Goal: Transaction & Acquisition: Download file/media

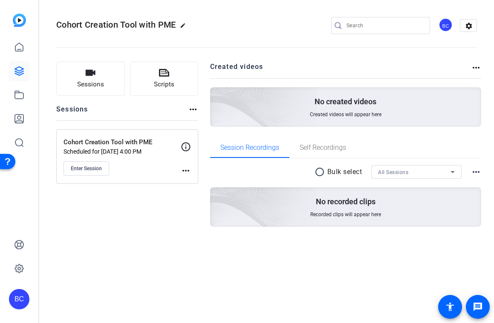
click at [129, 142] on p "Cohort Creation Tool with PME" at bounding box center [121, 143] width 117 height 10
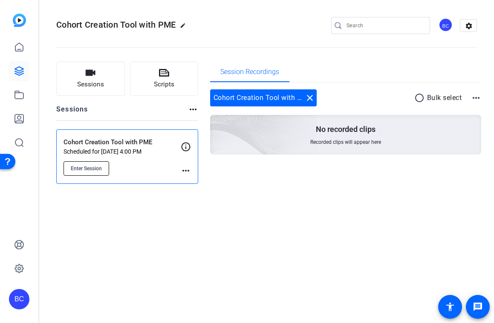
click at [85, 165] on span "Enter Session" at bounding box center [86, 168] width 31 height 7
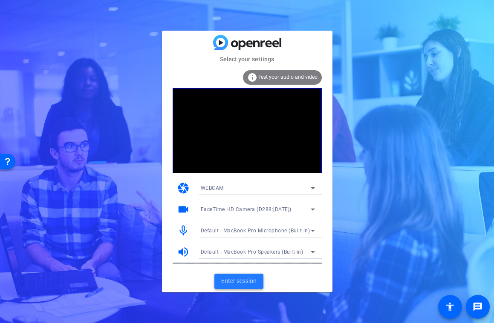
click at [249, 285] on span "Enter session" at bounding box center [238, 281] width 35 height 9
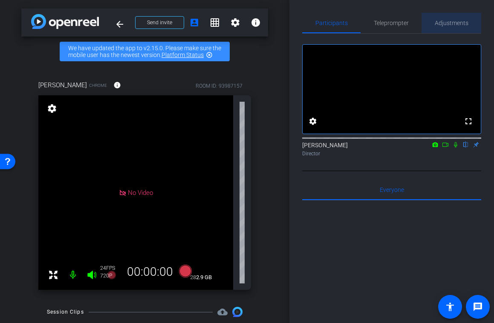
click at [460, 24] on span "Adjustments" at bounding box center [452, 23] width 34 height 6
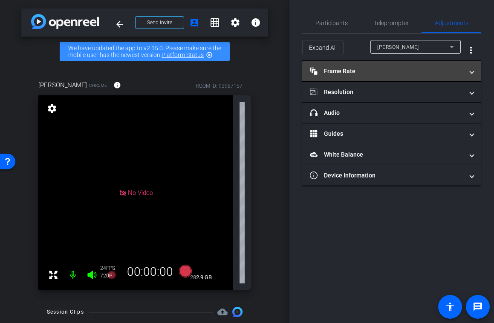
click at [471, 71] on span at bounding box center [471, 71] width 3 height 9
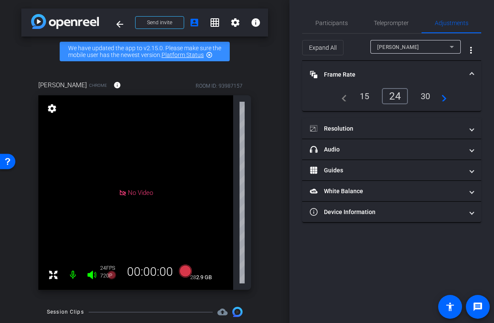
click at [432, 91] on div "30" at bounding box center [425, 96] width 23 height 14
click at [427, 96] on div "30" at bounding box center [425, 96] width 23 height 14
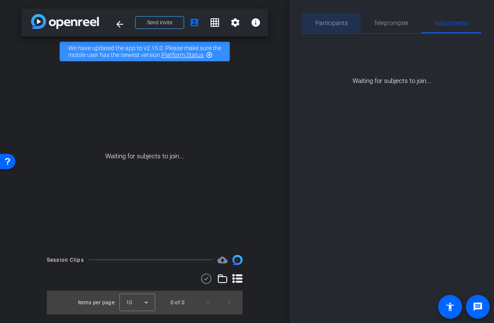
click at [325, 22] on span "Participants" at bounding box center [331, 23] width 32 height 6
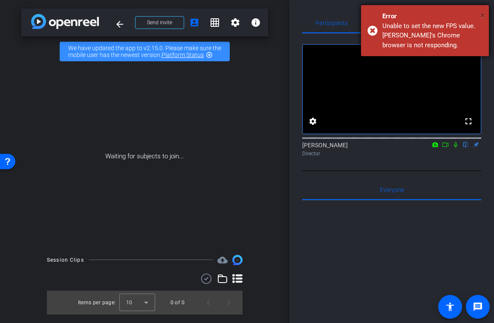
click at [482, 15] on span "×" at bounding box center [482, 15] width 5 height 10
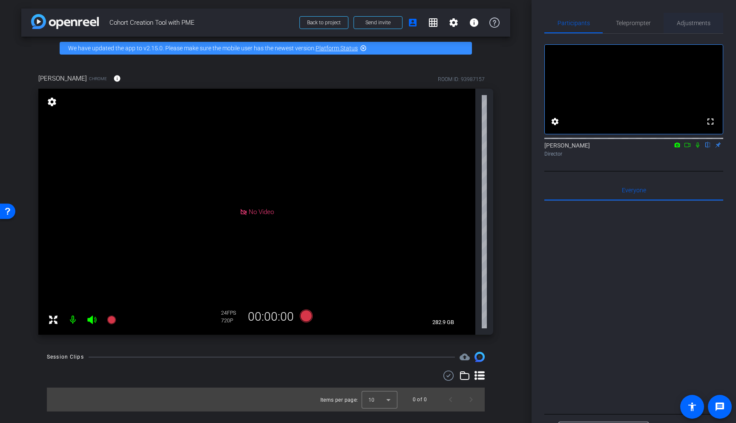
click at [493, 22] on span "Adjustments" at bounding box center [694, 23] width 34 height 6
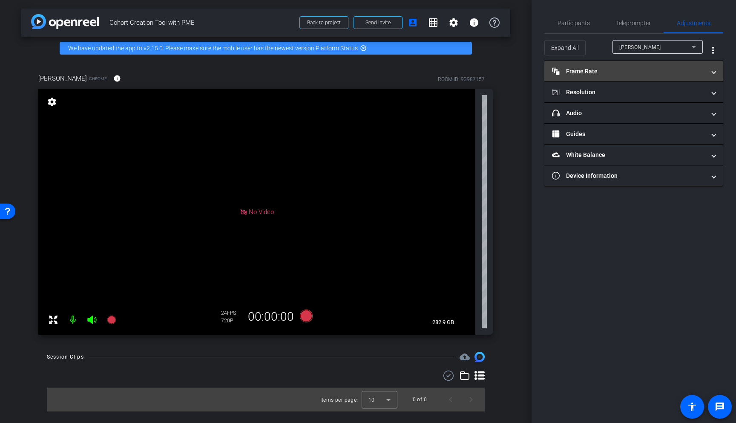
click at [493, 71] on span at bounding box center [713, 71] width 3 height 9
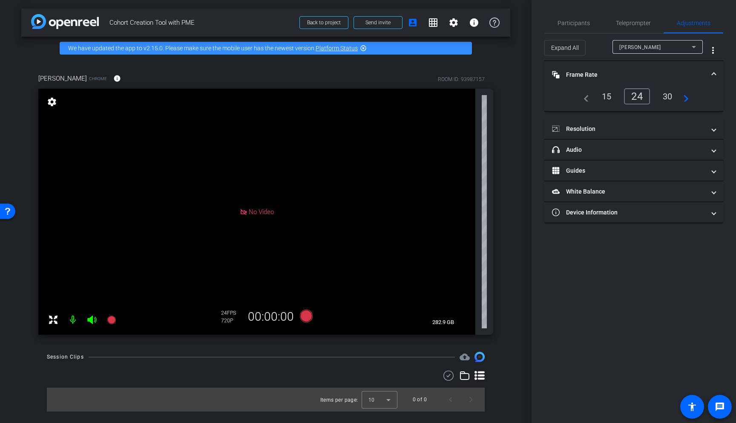
click at [493, 95] on div "30" at bounding box center [668, 96] width 23 height 14
click at [493, 96] on div "30" at bounding box center [668, 96] width 23 height 14
click at [493, 129] on span at bounding box center [713, 128] width 3 height 9
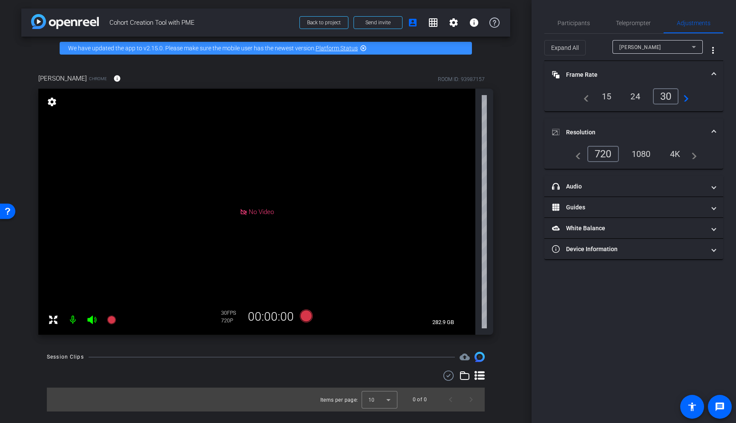
click at [493, 151] on div "1080" at bounding box center [641, 154] width 32 height 14
click at [493, 153] on div "1080" at bounding box center [641, 154] width 32 height 14
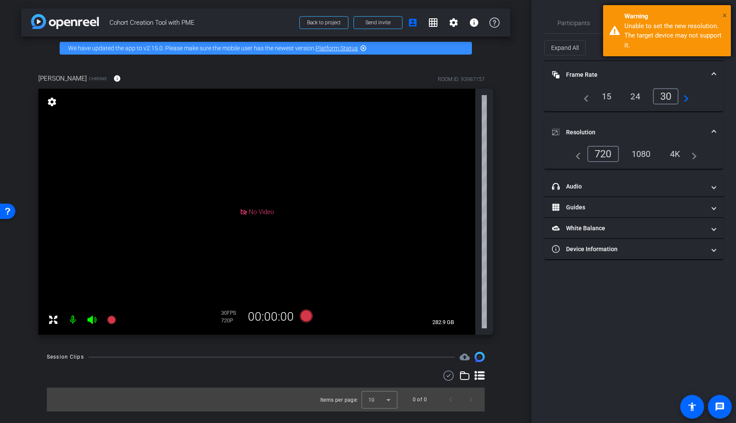
click at [493, 14] on span "×" at bounding box center [725, 15] width 5 height 10
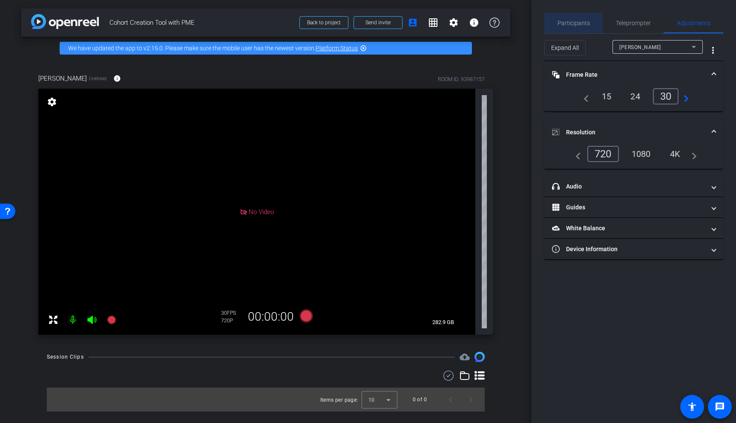
click at [493, 22] on span "Participants" at bounding box center [574, 23] width 32 height 6
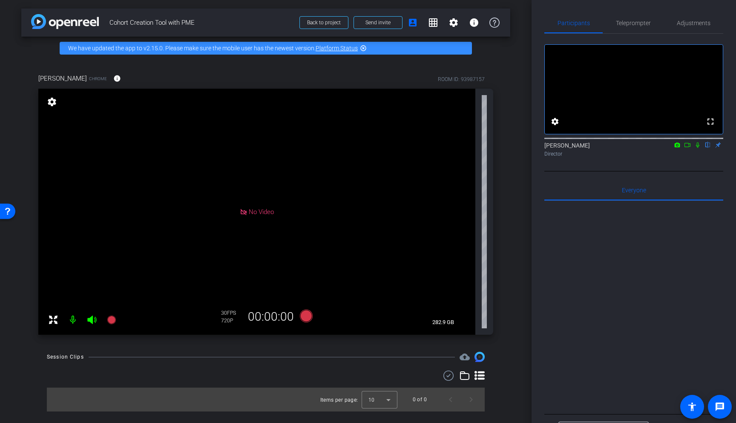
click at [493, 148] on icon at bounding box center [698, 145] width 7 height 6
click at [493, 147] on icon at bounding box center [678, 144] width 6 height 5
click at [493, 155] on div at bounding box center [368, 211] width 736 height 423
click at [493, 148] on icon at bounding box center [677, 145] width 7 height 6
click at [493, 155] on div at bounding box center [368, 211] width 736 height 423
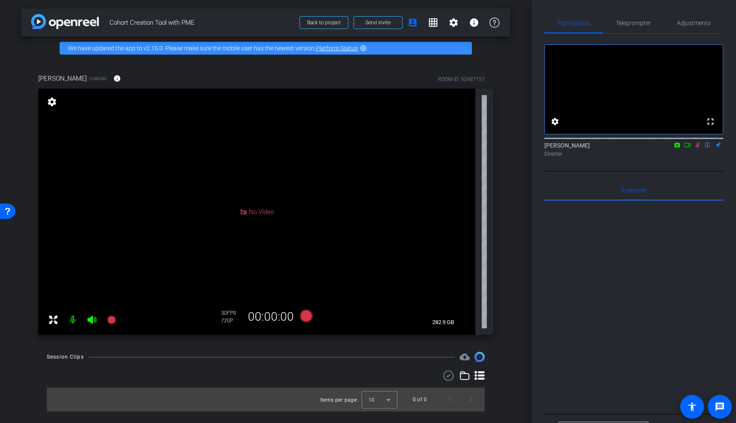
click at [493, 148] on icon at bounding box center [698, 145] width 7 height 6
click at [493, 148] on icon at bounding box center [698, 145] width 5 height 6
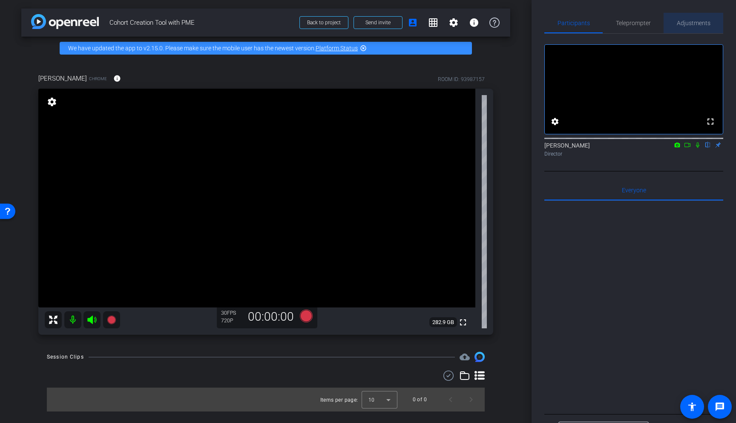
click at [493, 23] on span "Adjustments" at bounding box center [694, 23] width 34 height 6
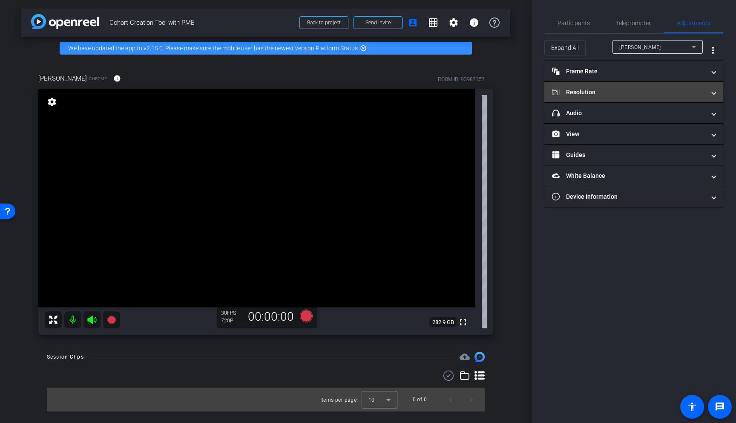
click at [493, 93] on span at bounding box center [713, 92] width 3 height 9
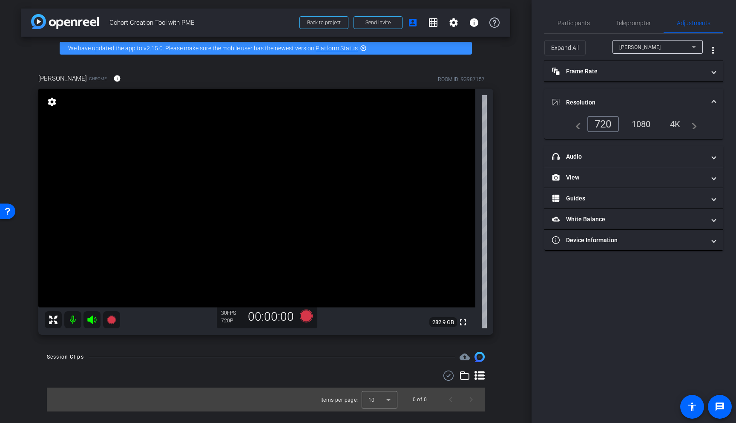
click at [493, 123] on div "1080" at bounding box center [641, 124] width 32 height 14
click at [493, 25] on span "Participants" at bounding box center [574, 23] width 32 height 6
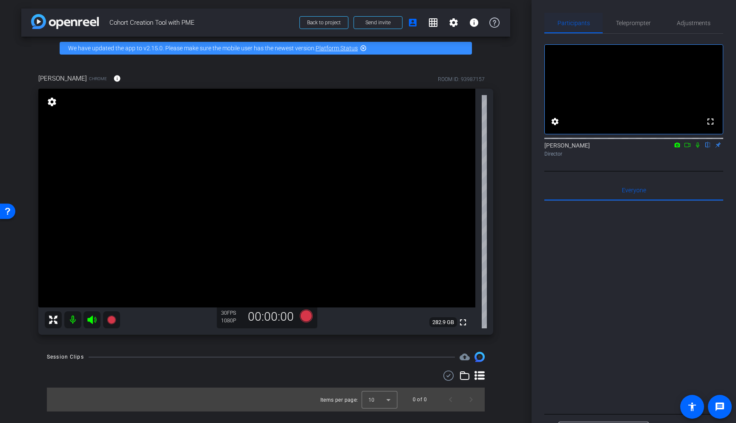
click at [493, 25] on span "Participants" at bounding box center [574, 23] width 32 height 6
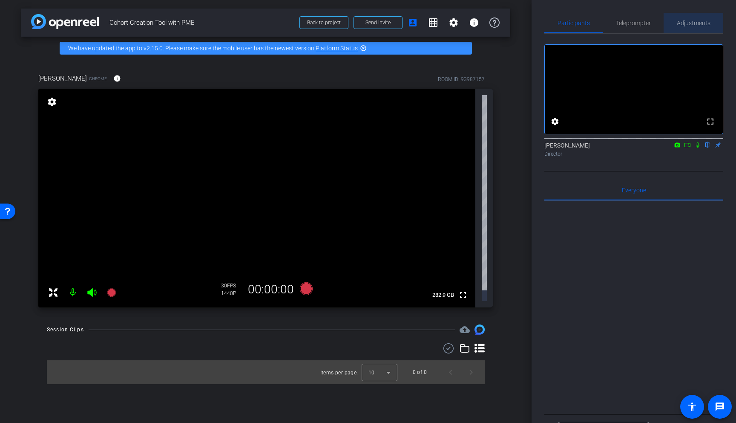
click at [493, 24] on span "Adjustments" at bounding box center [694, 23] width 34 height 6
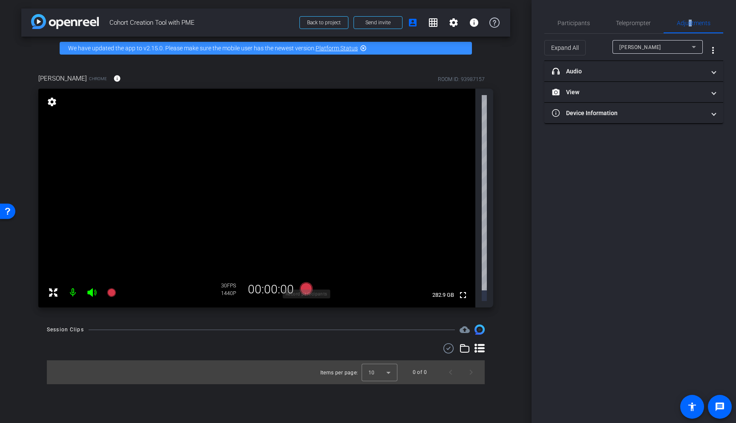
click at [308, 282] on icon at bounding box center [306, 288] width 13 height 13
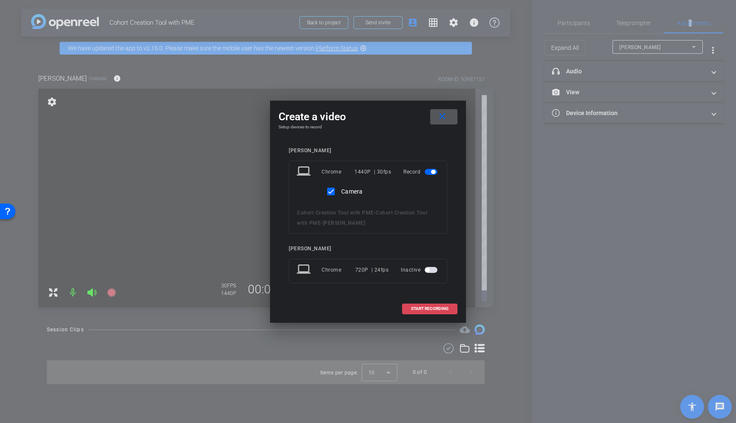
click at [427, 309] on span "START RECORDING" at bounding box center [429, 308] width 37 height 4
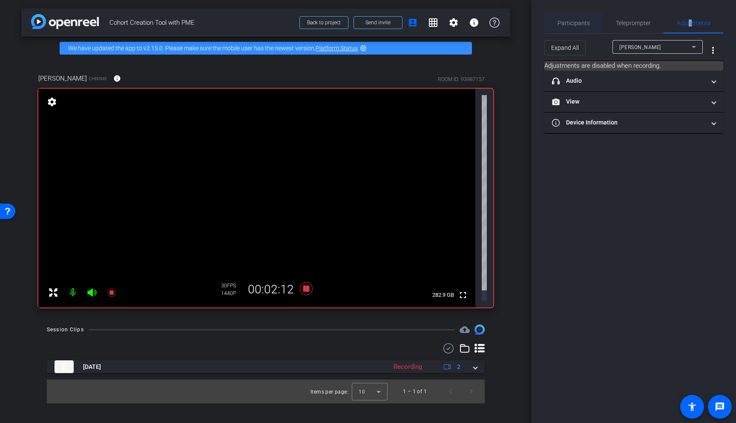
click at [493, 23] on span "Participants" at bounding box center [574, 23] width 32 height 6
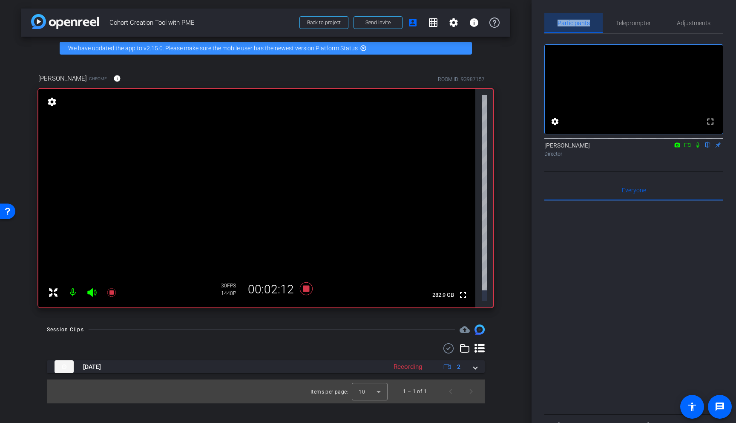
click at [493, 23] on span "Participants" at bounding box center [574, 23] width 32 height 6
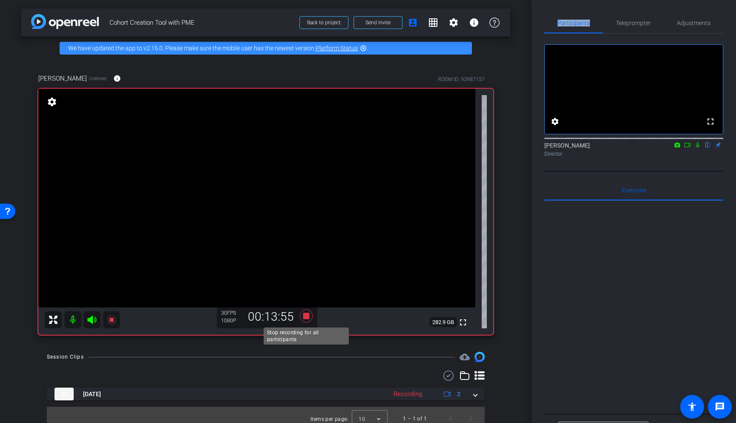
click at [306, 314] on icon at bounding box center [306, 315] width 13 height 13
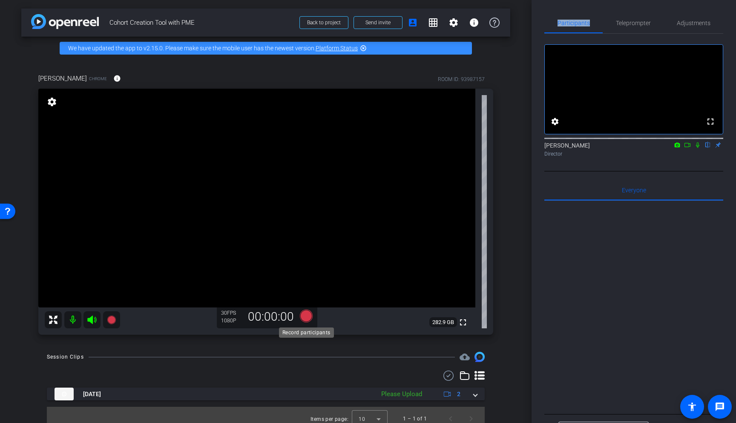
click at [308, 315] on icon at bounding box center [306, 315] width 13 height 13
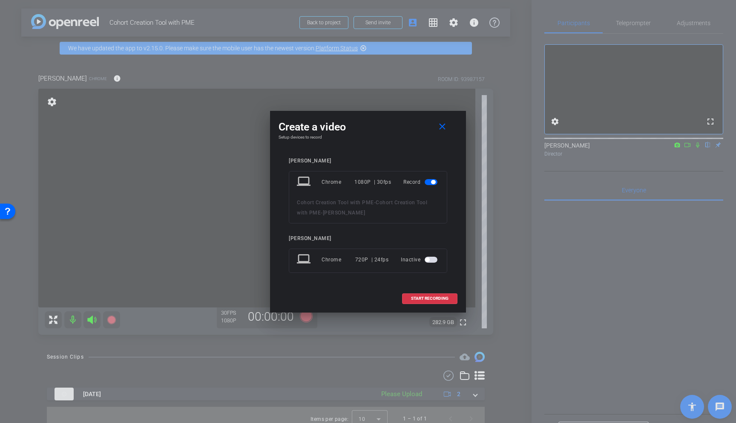
click at [220, 144] on div at bounding box center [368, 211] width 736 height 423
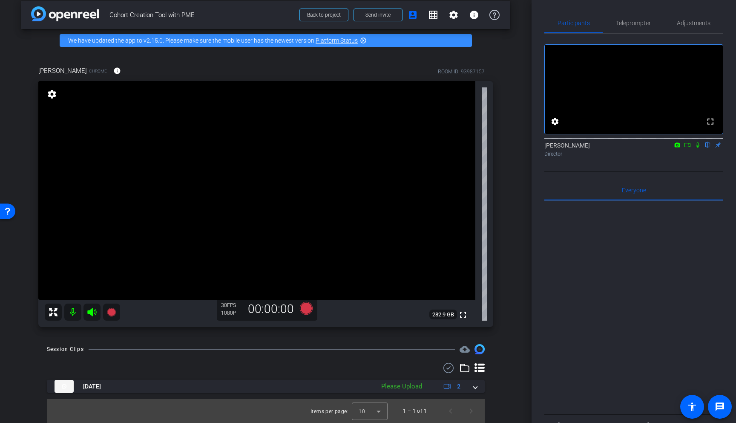
scroll to position [7, 0]
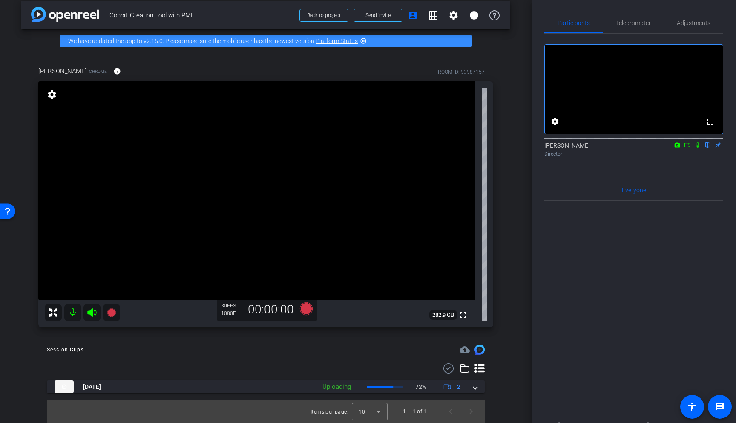
click at [493, 148] on icon at bounding box center [677, 145] width 7 height 6
click at [493, 156] on div at bounding box center [368, 211] width 736 height 423
click at [493, 148] on icon at bounding box center [677, 145] width 7 height 6
click at [493, 155] on div at bounding box center [368, 211] width 736 height 423
click at [493, 148] on icon at bounding box center [697, 145] width 3 height 6
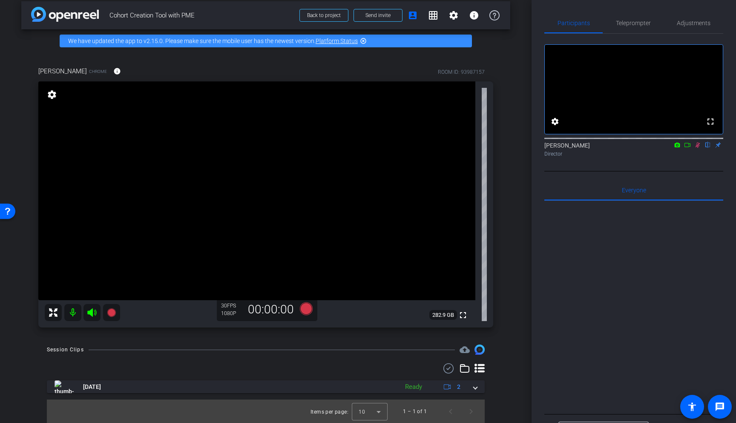
scroll to position [8, 0]
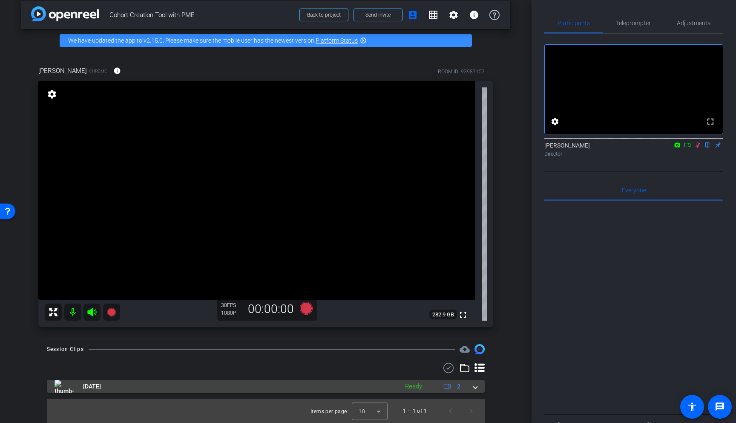
click at [408, 323] on div "Ready" at bounding box center [414, 386] width 26 height 10
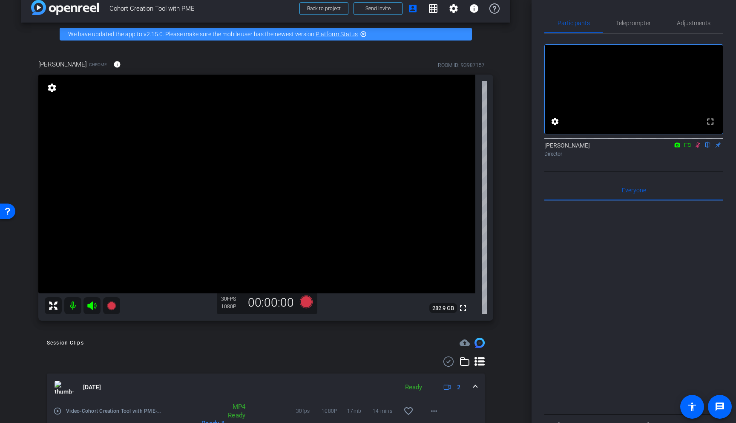
scroll to position [68, 0]
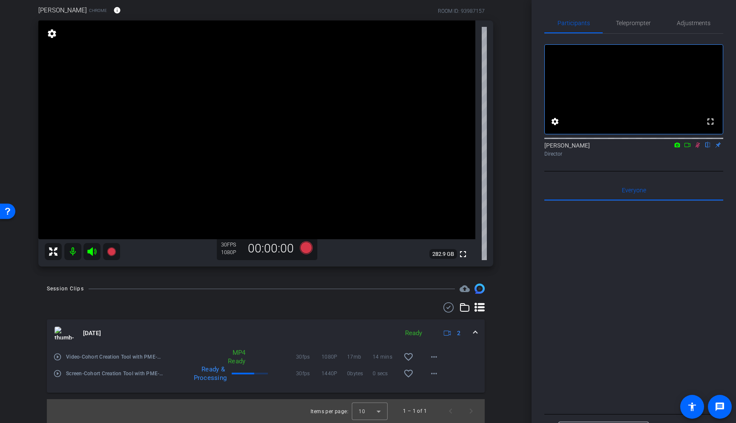
click at [60, 323] on mat-icon "play_circle_outline" at bounding box center [57, 356] width 9 height 9
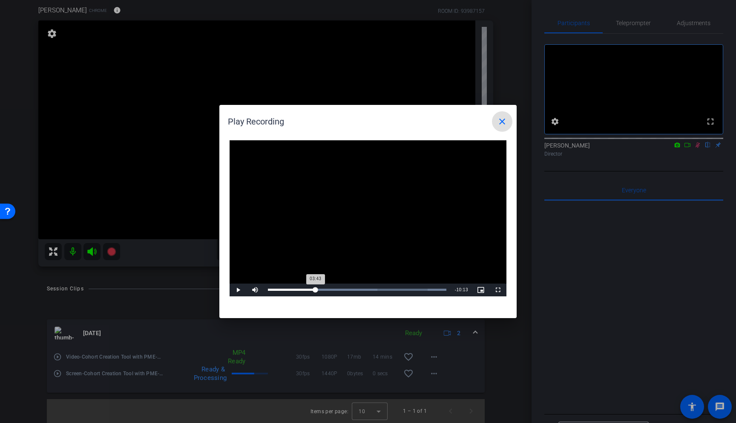
drag, startPoint x: 270, startPoint y: 288, endPoint x: 317, endPoint y: 287, distance: 46.5
click at [316, 288] on div "03:43" at bounding box center [292, 289] width 48 height 2
drag, startPoint x: 319, startPoint y: 287, endPoint x: 351, endPoint y: 288, distance: 32.0
click at [351, 288] on div "06:23" at bounding box center [309, 289] width 83 height 2
click at [350, 288] on div "06:24" at bounding box center [310, 289] width 84 height 2
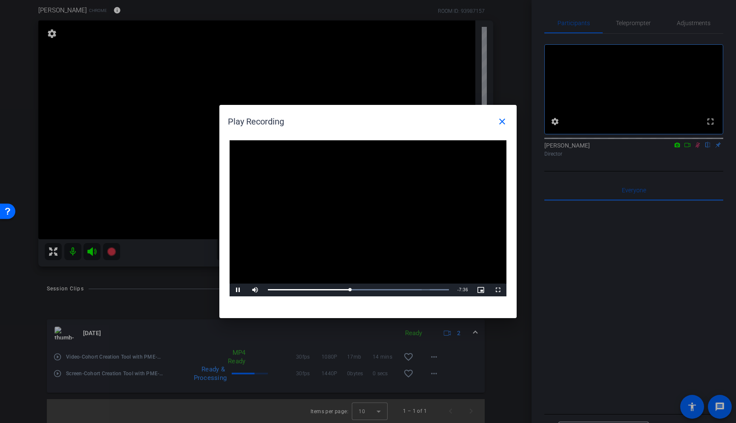
click at [58, 323] on div at bounding box center [368, 211] width 736 height 423
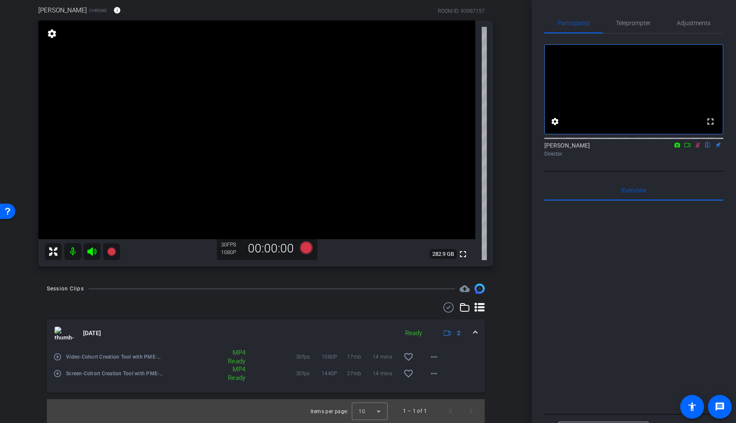
click at [58, 323] on mat-icon "play_circle_outline" at bounding box center [57, 373] width 9 height 9
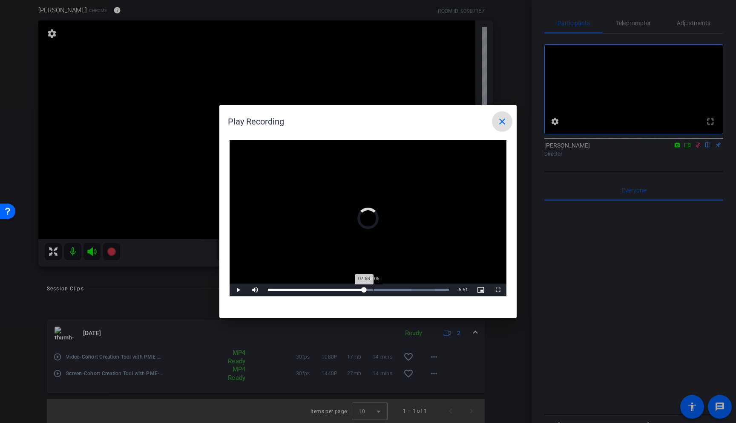
drag, startPoint x: 268, startPoint y: 290, endPoint x: 378, endPoint y: 290, distance: 109.5
click at [364, 291] on div "07:58" at bounding box center [316, 289] width 96 height 2
drag, startPoint x: 506, startPoint y: 120, endPoint x: 545, endPoint y: 140, distance: 44.0
click at [493, 121] on mat-icon "close" at bounding box center [502, 121] width 10 height 10
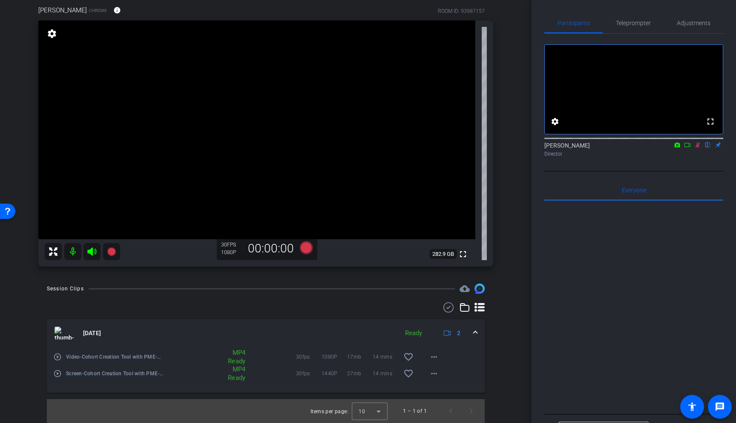
click at [493, 149] on mat-icon at bounding box center [698, 145] width 10 height 8
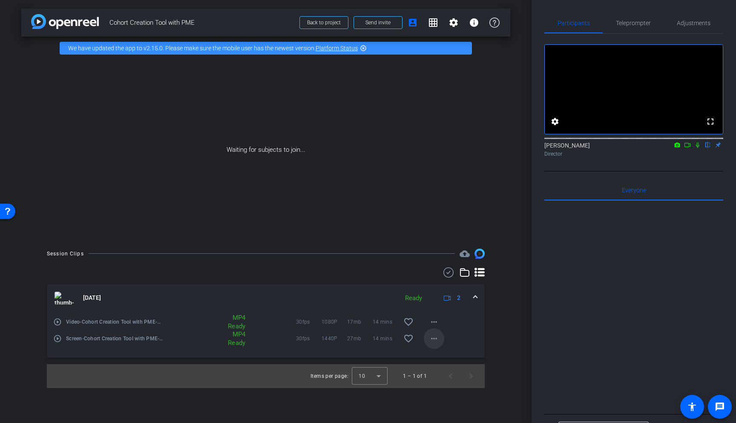
click at [434, 323] on mat-icon "more_horiz" at bounding box center [434, 338] width 10 height 10
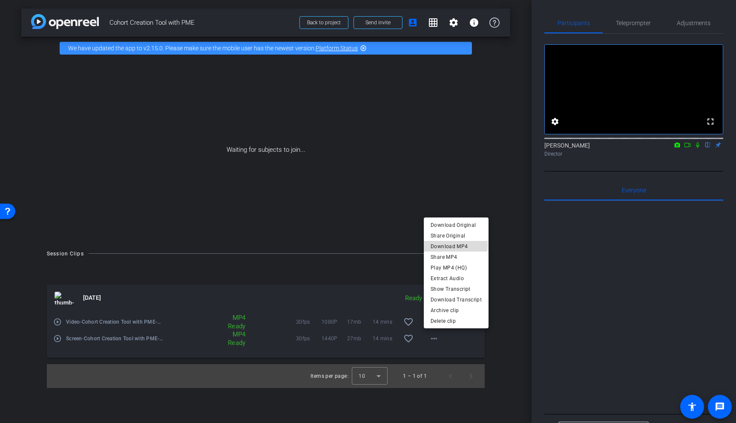
click at [449, 245] on span "Download MP4" at bounding box center [456, 246] width 51 height 10
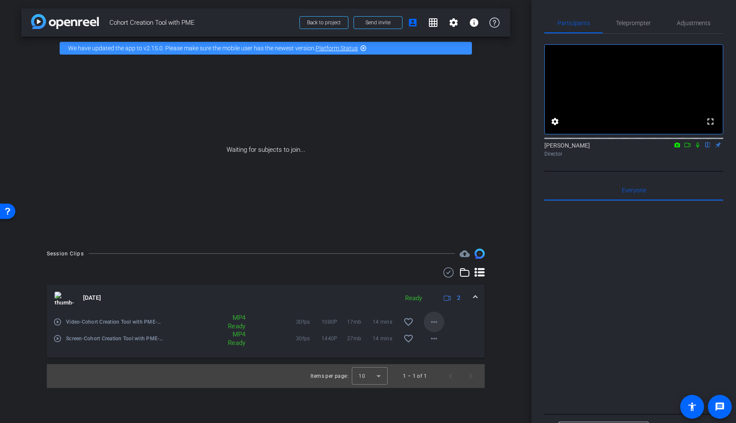
click at [435, 320] on mat-icon "more_horiz" at bounding box center [434, 322] width 10 height 10
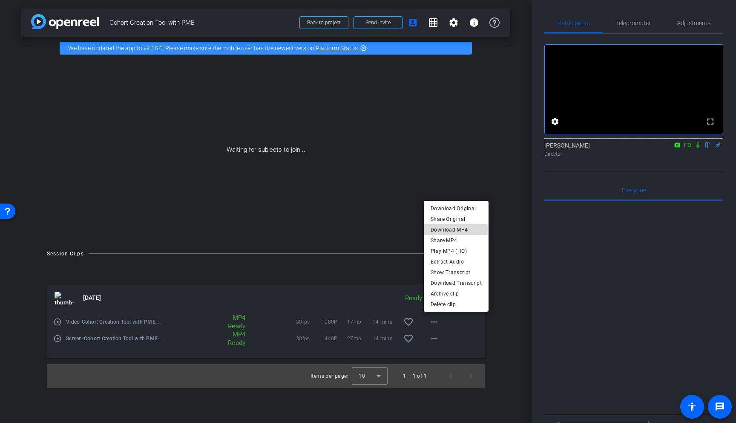
click at [446, 229] on span "Download MP4" at bounding box center [456, 230] width 51 height 10
